Goal: Task Accomplishment & Management: Manage account settings

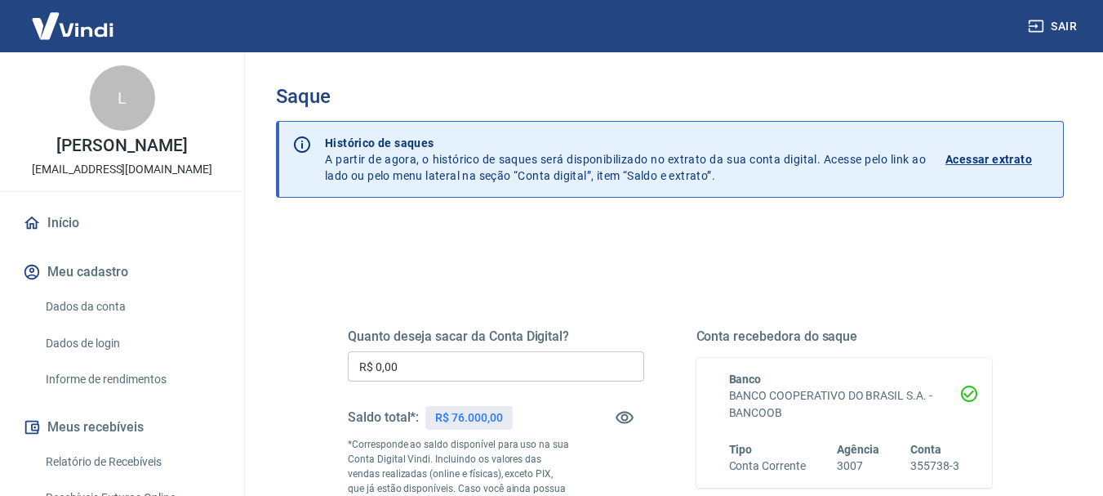
click at [499, 376] on input "R$ 0,00" at bounding box center [496, 366] width 296 height 30
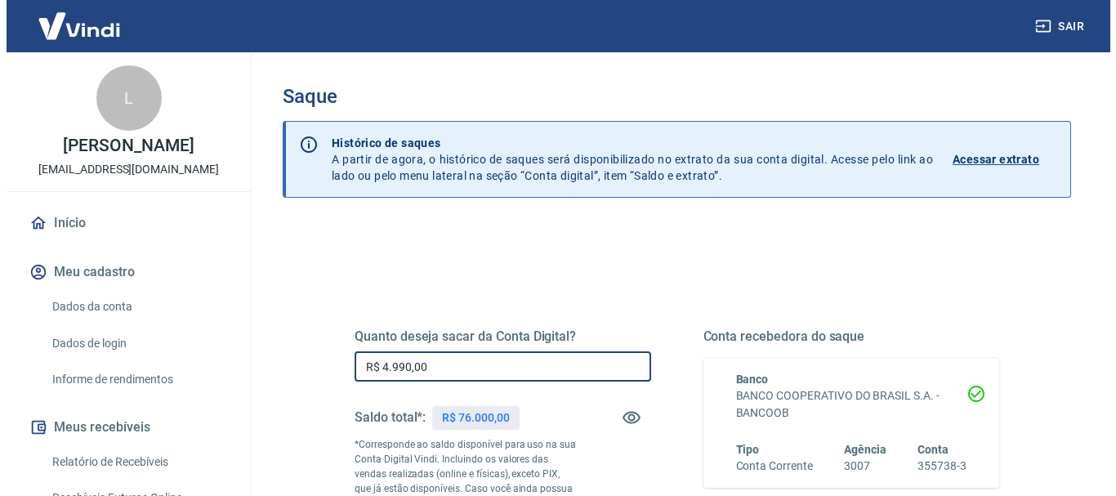
scroll to position [245, 0]
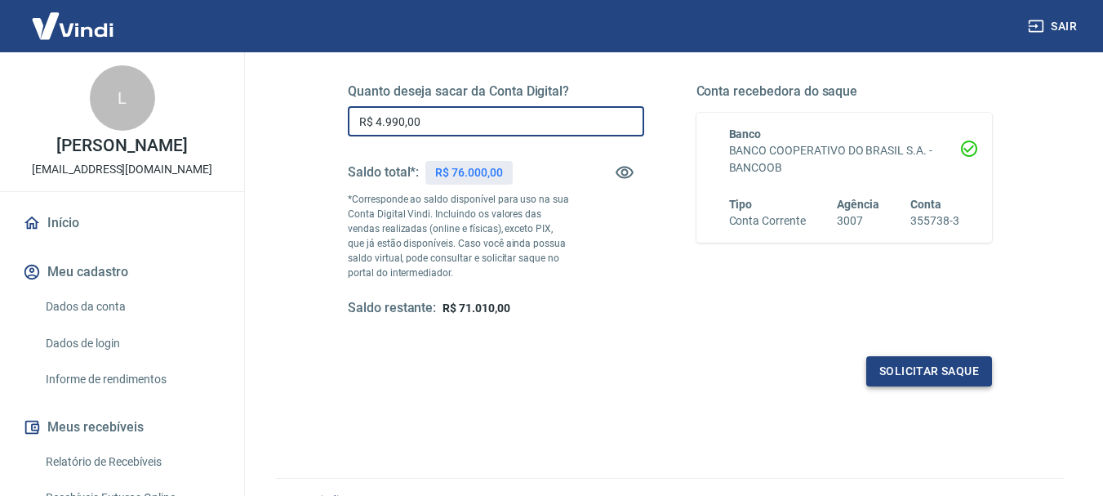
type input "R$ 4.990,00"
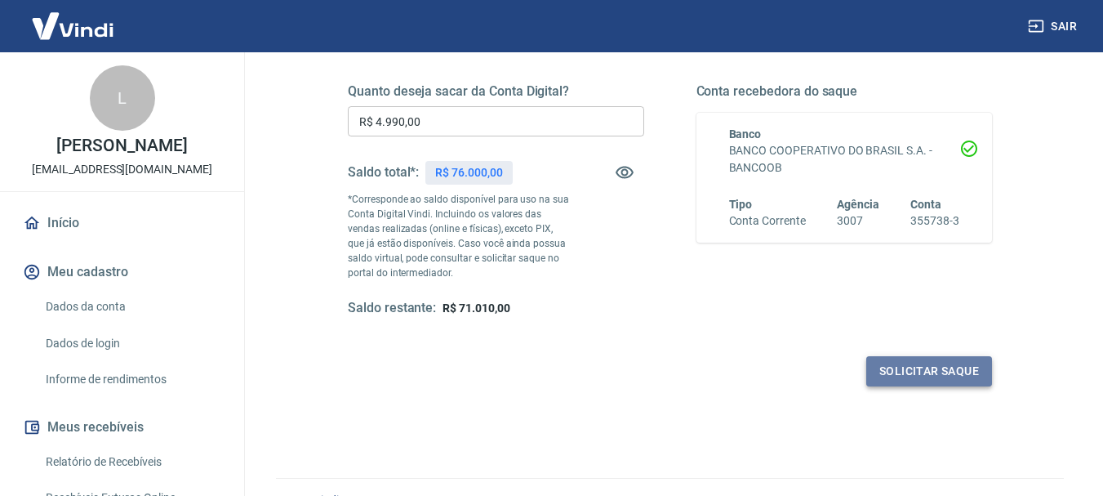
click at [964, 367] on button "Solicitar saque" at bounding box center [929, 371] width 126 height 30
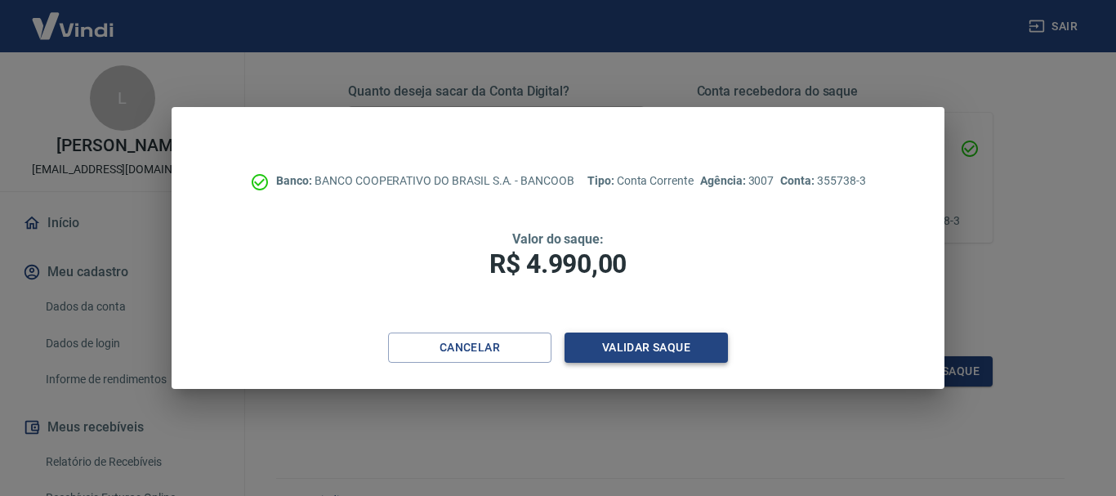
click at [669, 342] on button "Validar saque" at bounding box center [645, 347] width 163 height 30
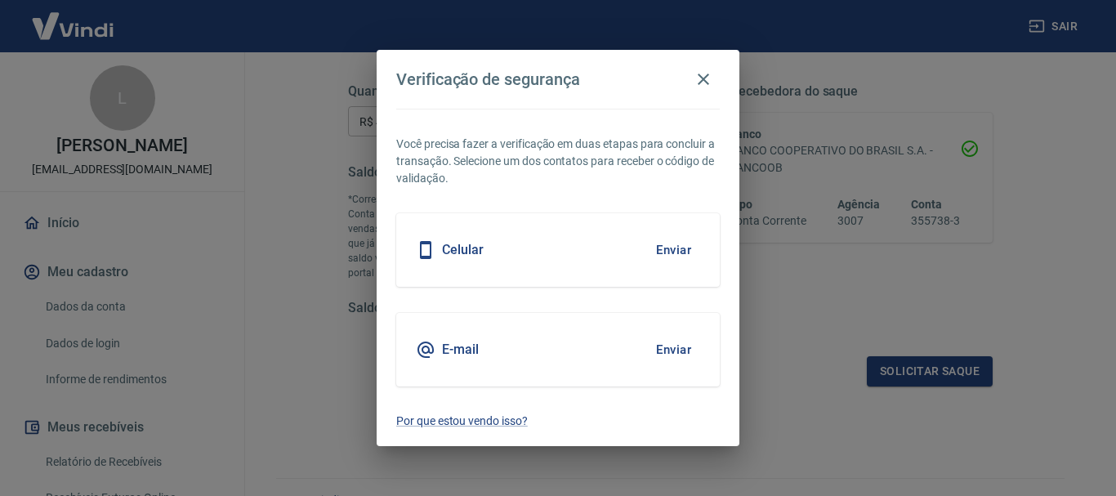
click at [672, 240] on button "Enviar" at bounding box center [673, 250] width 53 height 34
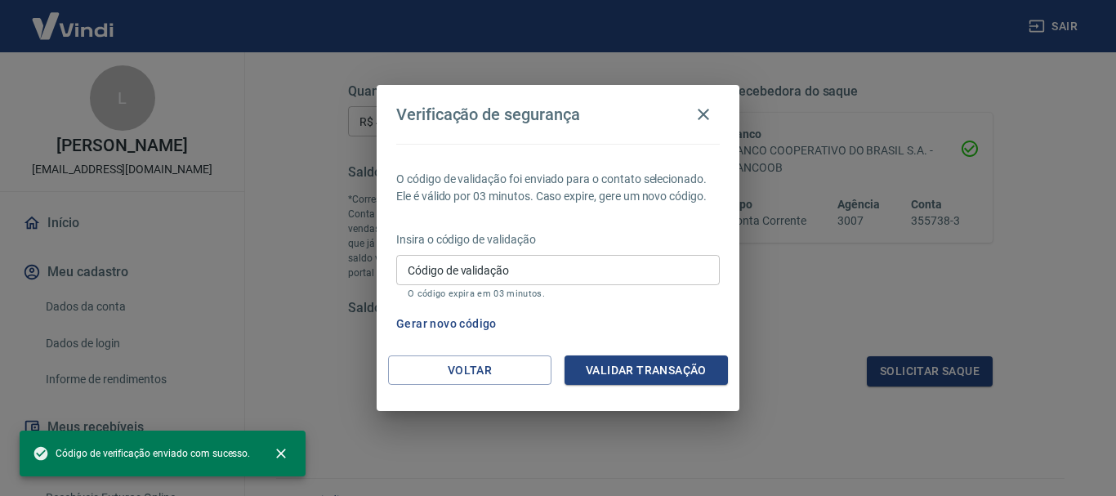
click at [572, 262] on input "Código de validação" at bounding box center [557, 270] width 323 height 30
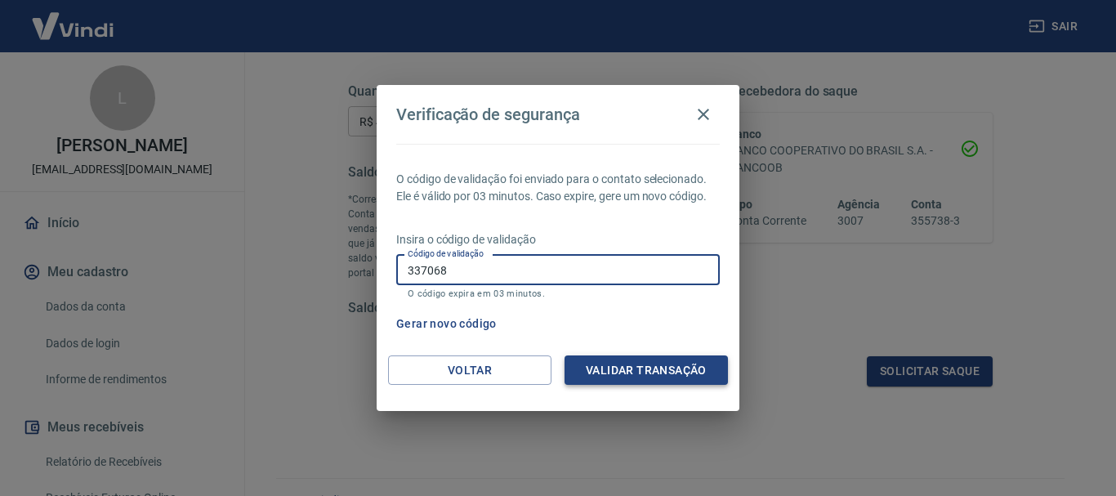
type input "337068"
click at [644, 369] on button "Validar transação" at bounding box center [645, 370] width 163 height 30
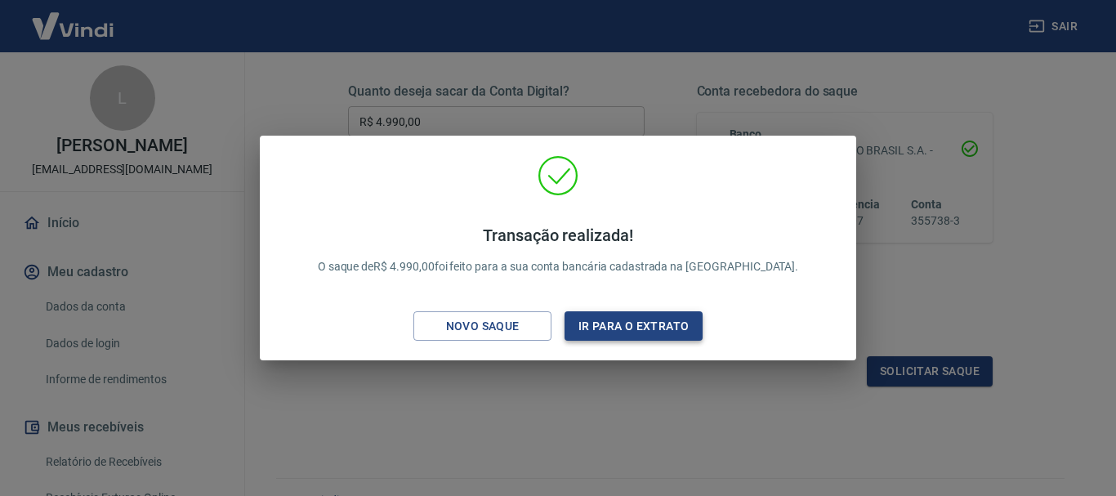
click at [614, 325] on button "Ir para o extrato" at bounding box center [633, 326] width 138 height 30
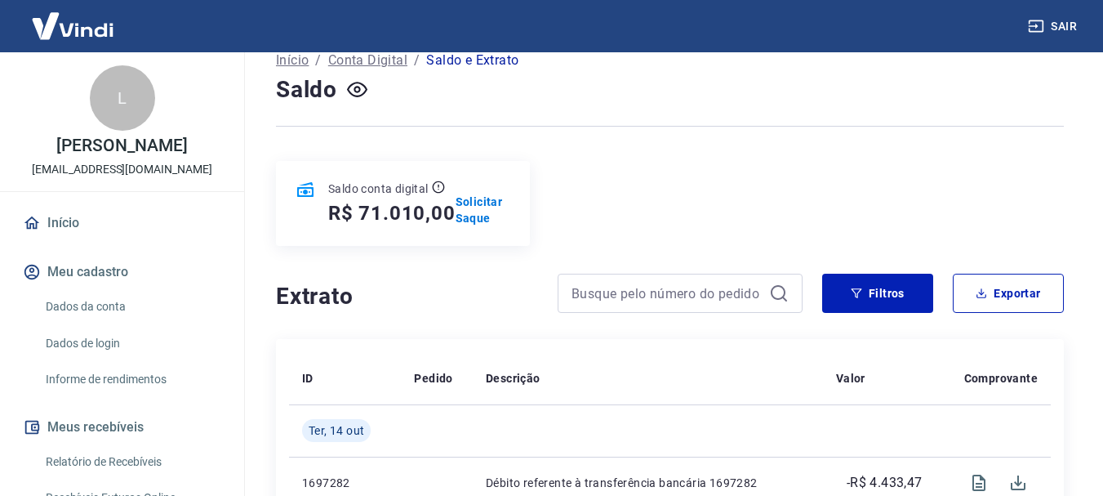
scroll to position [82, 0]
